Goal: Navigation & Orientation: Find specific page/section

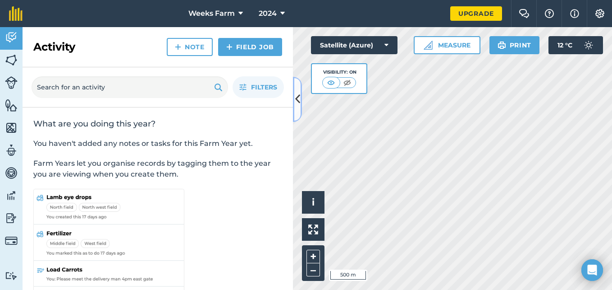
click at [298, 98] on icon at bounding box center [297, 99] width 5 height 16
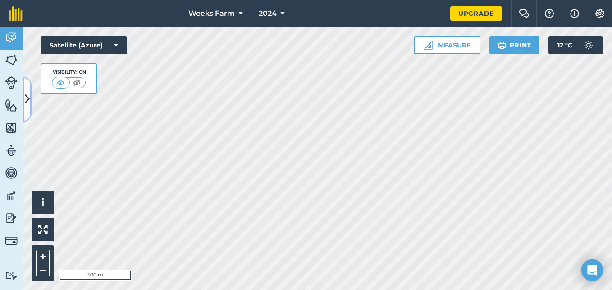
click at [26, 97] on icon at bounding box center [27, 99] width 5 height 16
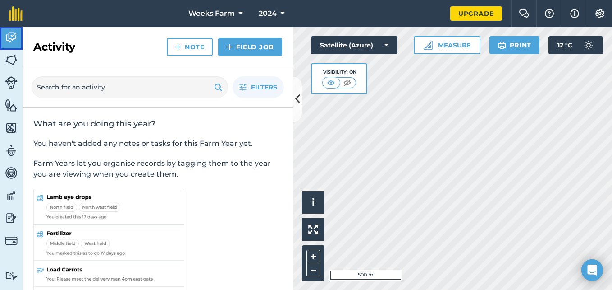
click at [14, 34] on img at bounding box center [11, 38] width 13 height 14
click at [345, 85] on img at bounding box center [347, 82] width 11 height 9
click at [336, 84] on img at bounding box center [331, 82] width 11 height 9
click at [9, 60] on img at bounding box center [11, 60] width 13 height 14
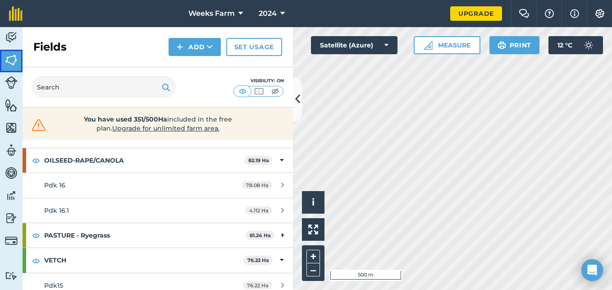
scroll to position [167, 0]
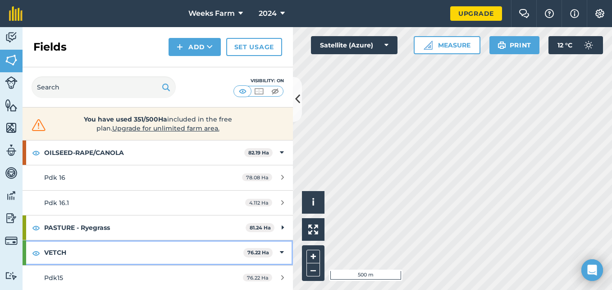
click at [280, 255] on icon at bounding box center [282, 252] width 4 height 10
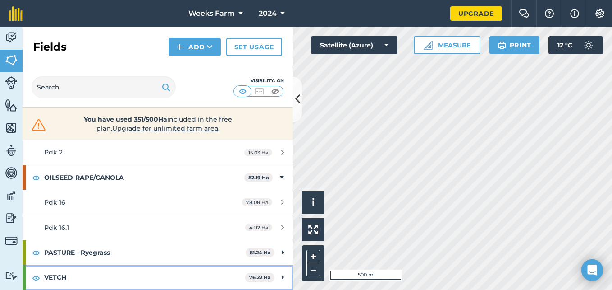
scroll to position [142, 0]
click at [210, 282] on strong "VETCH" at bounding box center [144, 277] width 201 height 24
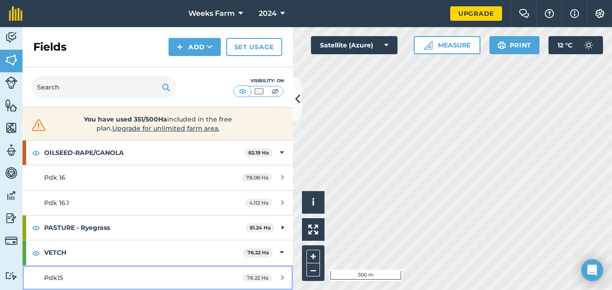
click at [210, 282] on link "Pdk15 76.22 Ha" at bounding box center [158, 277] width 271 height 24
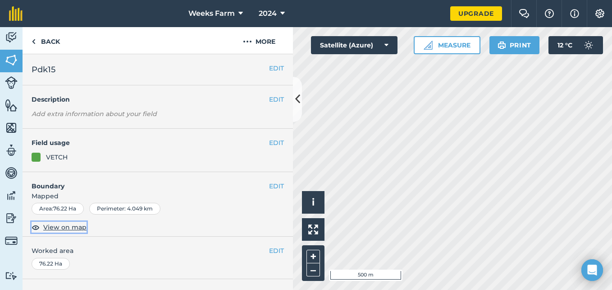
click at [63, 225] on span "View on map" at bounding box center [64, 227] width 43 height 10
click at [65, 228] on span "View on map" at bounding box center [64, 227] width 43 height 10
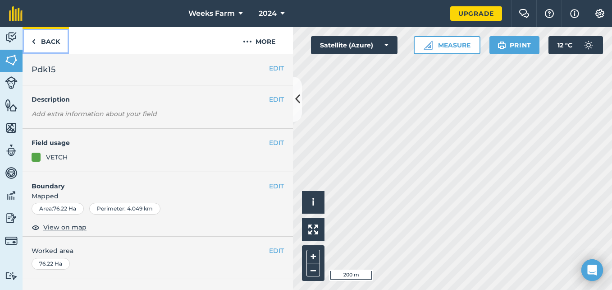
click at [39, 44] on link "Back" at bounding box center [46, 40] width 46 height 27
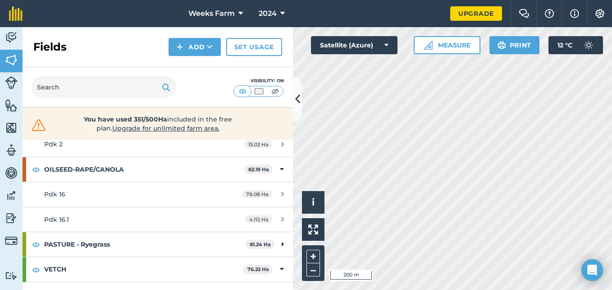
scroll to position [167, 0]
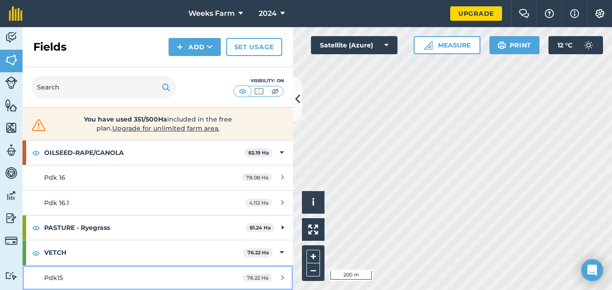
click at [253, 280] on span "76.22 Ha" at bounding box center [257, 277] width 29 height 8
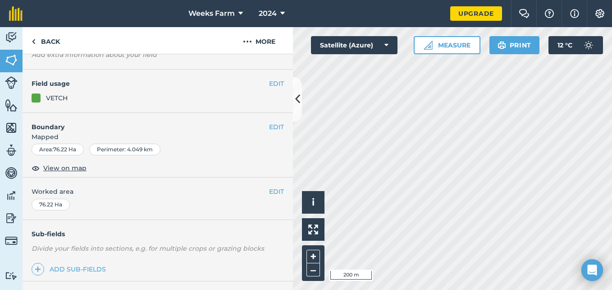
scroll to position [60, 0]
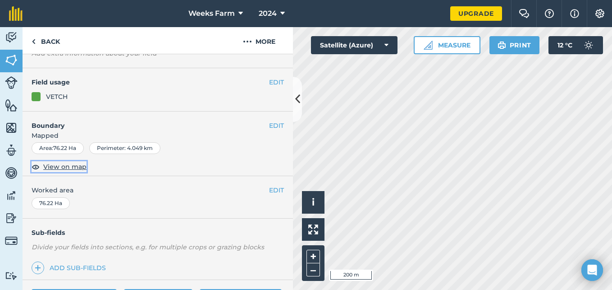
click at [55, 169] on span "View on map" at bounding box center [64, 166] width 43 height 10
click at [313, 272] on button "–" at bounding box center [314, 269] width 14 height 13
click at [313, 254] on button "+" at bounding box center [314, 256] width 14 height 14
click at [10, 64] on img at bounding box center [11, 60] width 13 height 14
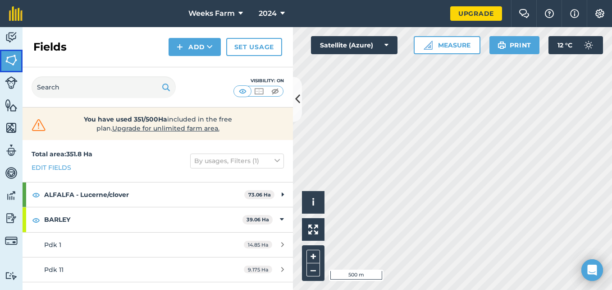
click at [5, 56] on img at bounding box center [11, 60] width 13 height 14
click at [36, 196] on img at bounding box center [36, 194] width 8 height 11
click at [35, 220] on img at bounding box center [36, 219] width 8 height 11
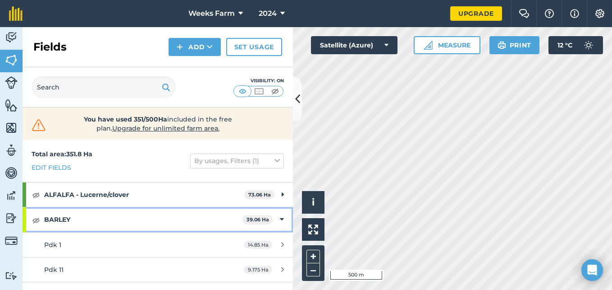
click at [280, 219] on icon at bounding box center [282, 219] width 4 height 10
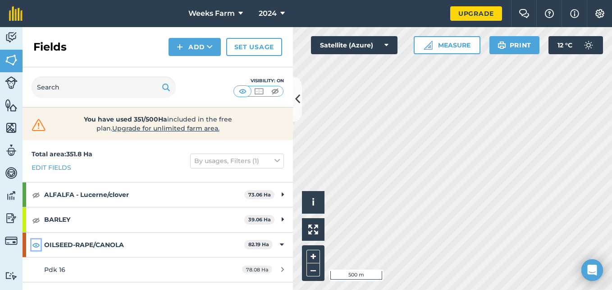
click at [36, 245] on img at bounding box center [36, 244] width 8 height 11
click at [316, 267] on button "–" at bounding box center [314, 269] width 14 height 13
click at [299, 98] on icon at bounding box center [297, 99] width 5 height 16
